Goal: Information Seeking & Learning: Learn about a topic

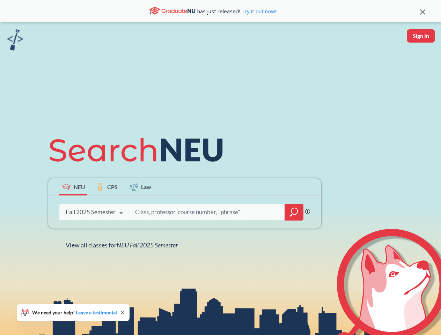
click at [220, 168] on icon at bounding box center [139, 150] width 182 height 39
click at [422, 11] on icon at bounding box center [422, 11] width 5 height 5
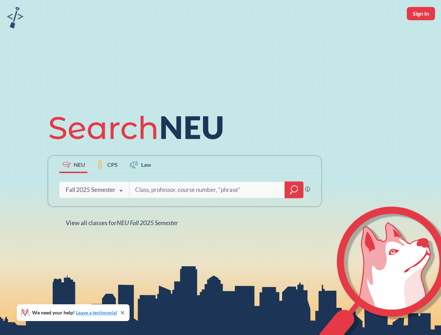
click at [421, 36] on div "NEU CPS Law Phrase search guarantees the exact search appears in the results. E…" at bounding box center [220, 167] width 441 height 335
click at [73, 187] on div "Fall 2025 Semester" at bounding box center [91, 190] width 50 height 8
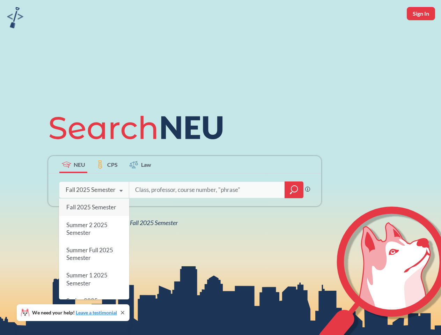
click at [107, 187] on div "Fall 2025 Semester" at bounding box center [91, 190] width 50 height 8
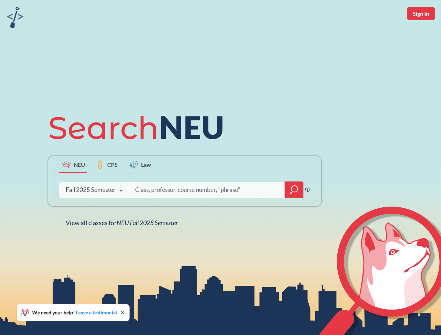
click at [140, 187] on input "search" at bounding box center [206, 190] width 145 height 15
click at [294, 212] on div "NEU CPS Law Phrase search guarantees the exact search appears in the results. E…" at bounding box center [184, 167] width 281 height 119
click at [94, 212] on div "NEU CPS Law Phrase search guarantees the exact search appears in the results. E…" at bounding box center [184, 167] width 281 height 119
click at [121, 213] on div "NEU CPS Law Phrase search guarantees the exact search appears in the results. E…" at bounding box center [184, 167] width 281 height 119
click at [123, 245] on div "NEU CPS Law Phrase search guarantees the exact search appears in the results. E…" at bounding box center [220, 167] width 441 height 335
